Goal: Task Accomplishment & Management: Manage account settings

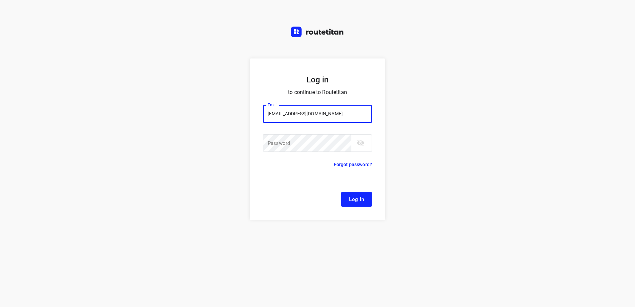
type input "[EMAIL_ADDRESS][DOMAIN_NAME]"
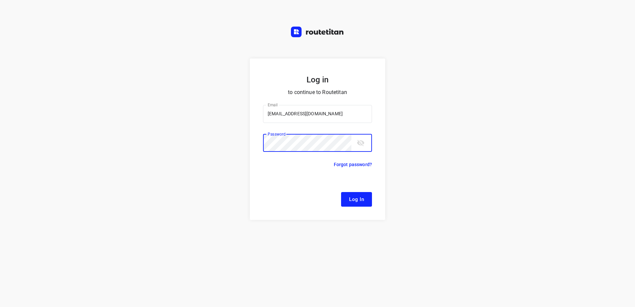
click at [341, 192] on button "Log In" at bounding box center [356, 199] width 31 height 15
